Goal: Task Accomplishment & Management: Use online tool/utility

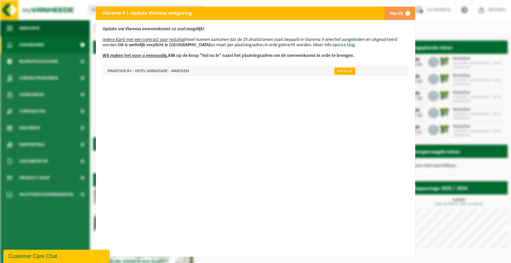
click at [337, 72] on link "Vul nu in" at bounding box center [344, 71] width 21 height 7
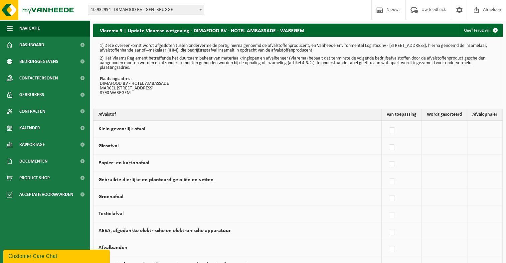
drag, startPoint x: 483, startPoint y: 32, endPoint x: 188, endPoint y: 5, distance: 296.7
click at [483, 32] on link "Geef terug vrij" at bounding box center [480, 30] width 43 height 13
